Goal: Task Accomplishment & Management: Use online tool/utility

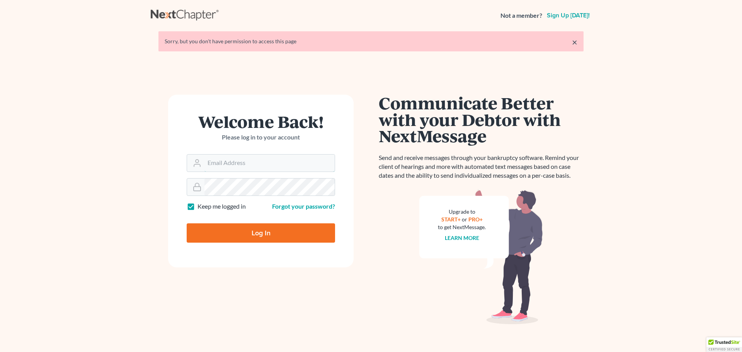
type input "marty@attorneyok.com"
click at [272, 238] on input "Log In" at bounding box center [261, 232] width 148 height 19
type input "Thinking..."
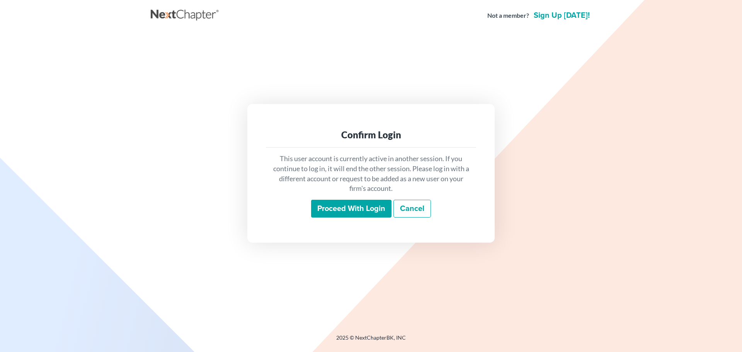
click at [340, 211] on input "Proceed with login" at bounding box center [351, 209] width 80 height 18
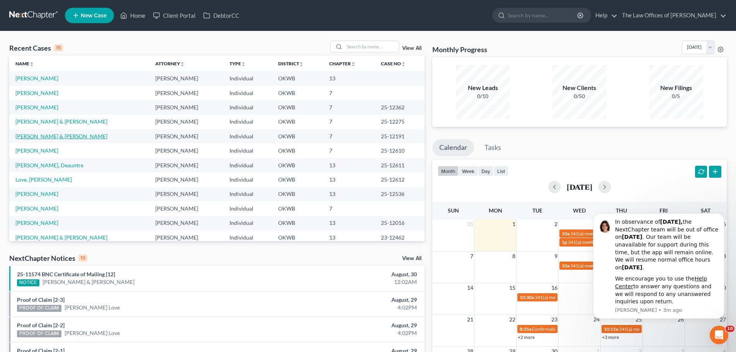
click at [58, 138] on link "Bush, Crayton & Jessica" at bounding box center [61, 136] width 92 height 7
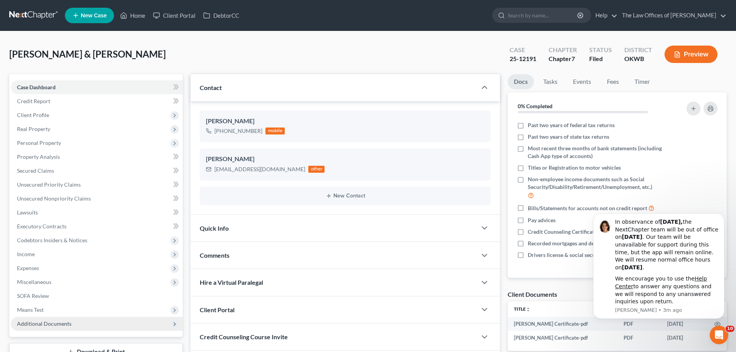
click at [65, 320] on span "Additional Documents" at bounding box center [44, 323] width 54 height 7
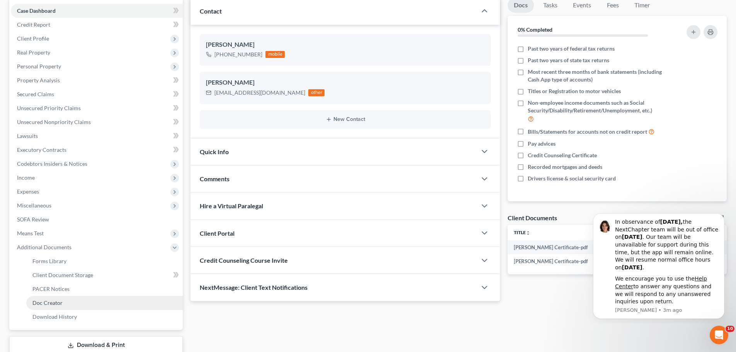
scroll to position [77, 0]
click at [65, 290] on span "PACER Notices" at bounding box center [50, 288] width 37 height 7
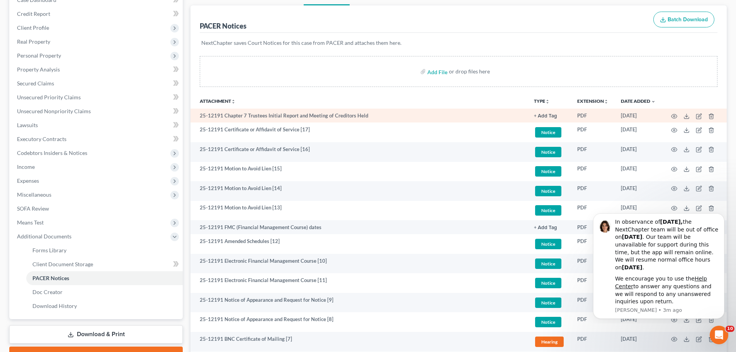
scroll to position [116, 0]
